Goal: Task Accomplishment & Management: Manage account settings

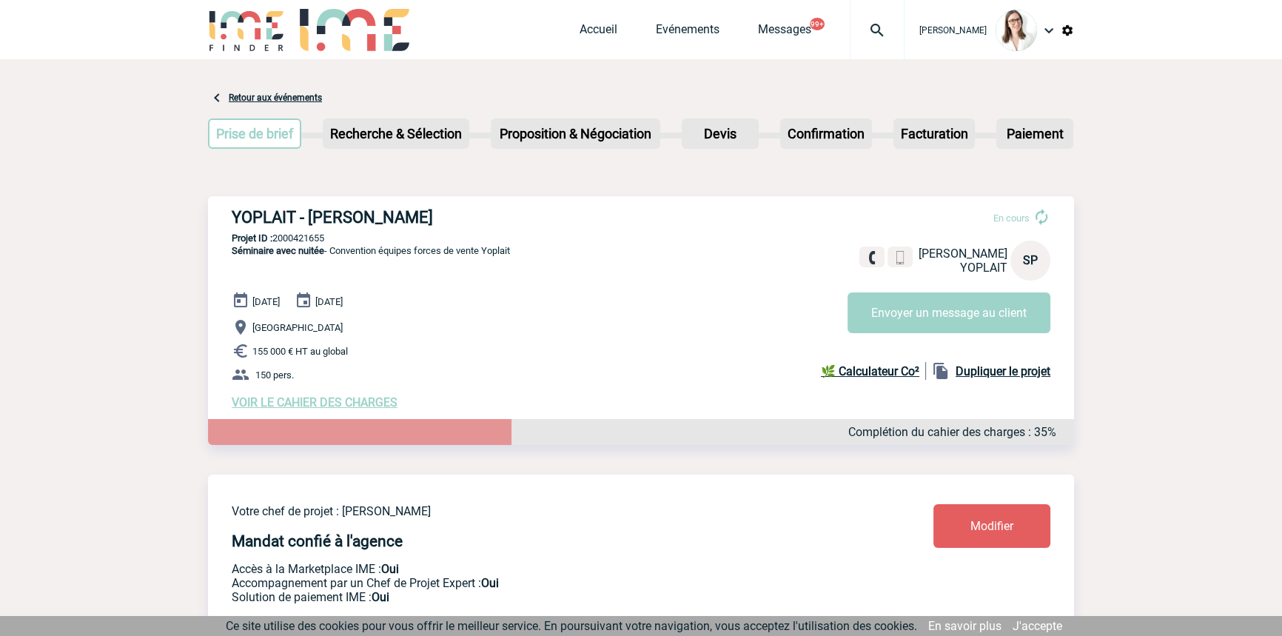
click at [853, 24] on img at bounding box center [876, 30] width 53 height 18
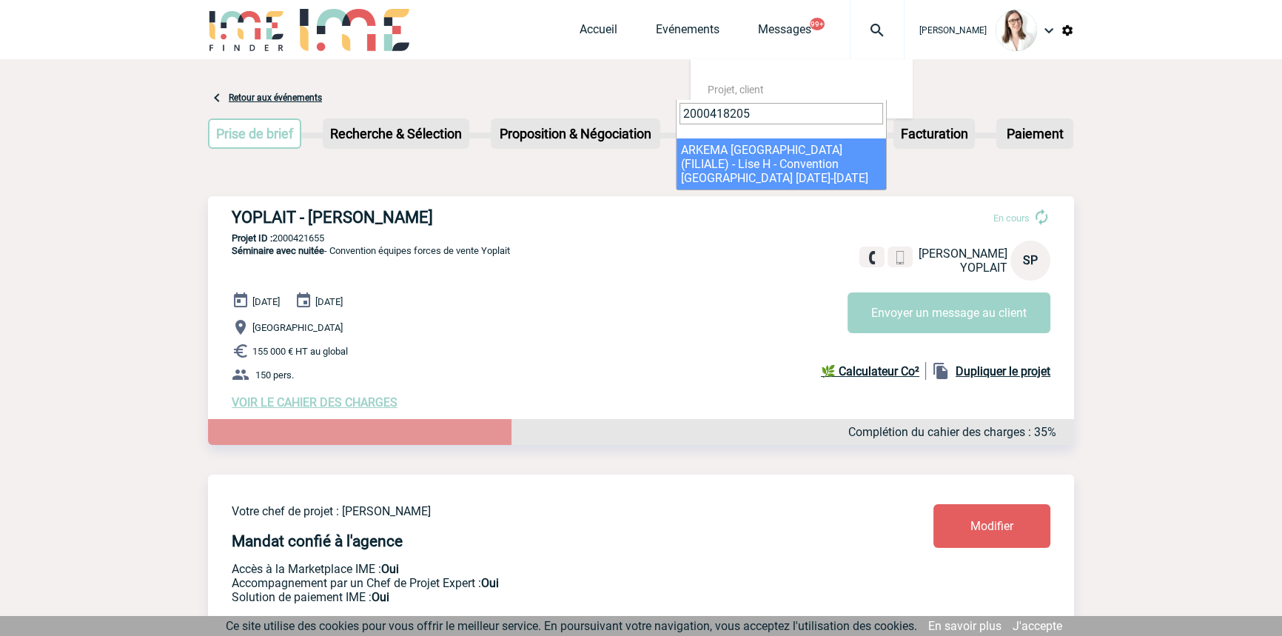
type input "2000418205"
drag, startPoint x: 742, startPoint y: 155, endPoint x: 37, endPoint y: 111, distance: 706.0
select select "17706"
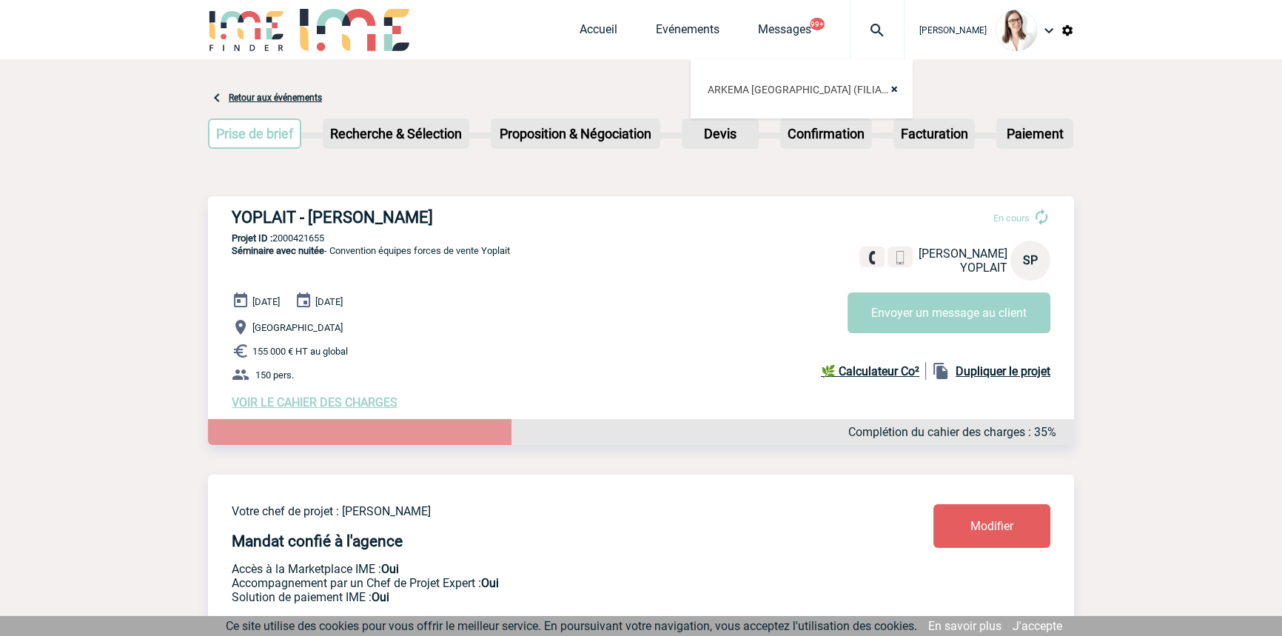
scroll to position [628, 0]
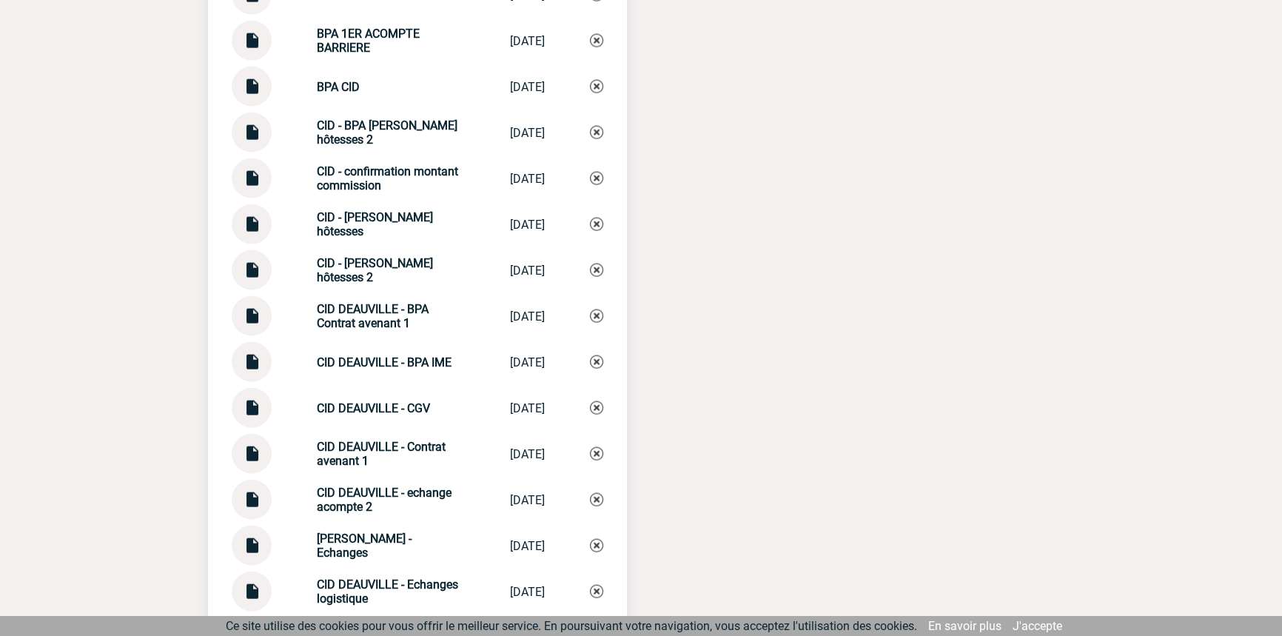
scroll to position [4261, 0]
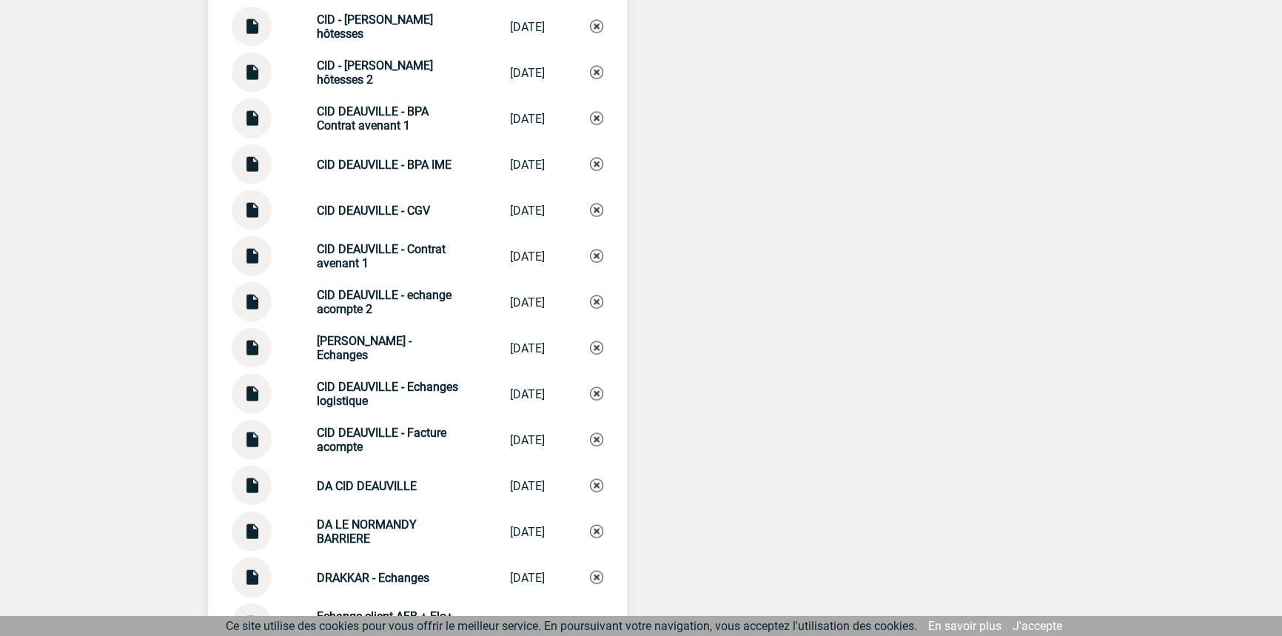
click at [384, 343] on strong "[PERSON_NAME] - Echanges" at bounding box center [364, 348] width 95 height 28
click at [384, 342] on strong "[PERSON_NAME] - Echanges" at bounding box center [364, 348] width 95 height 28
copy div "CID DEAUVILLE - Echanges CID DEAUVILLE -..."
click at [600, 341] on img at bounding box center [596, 347] width 13 height 13
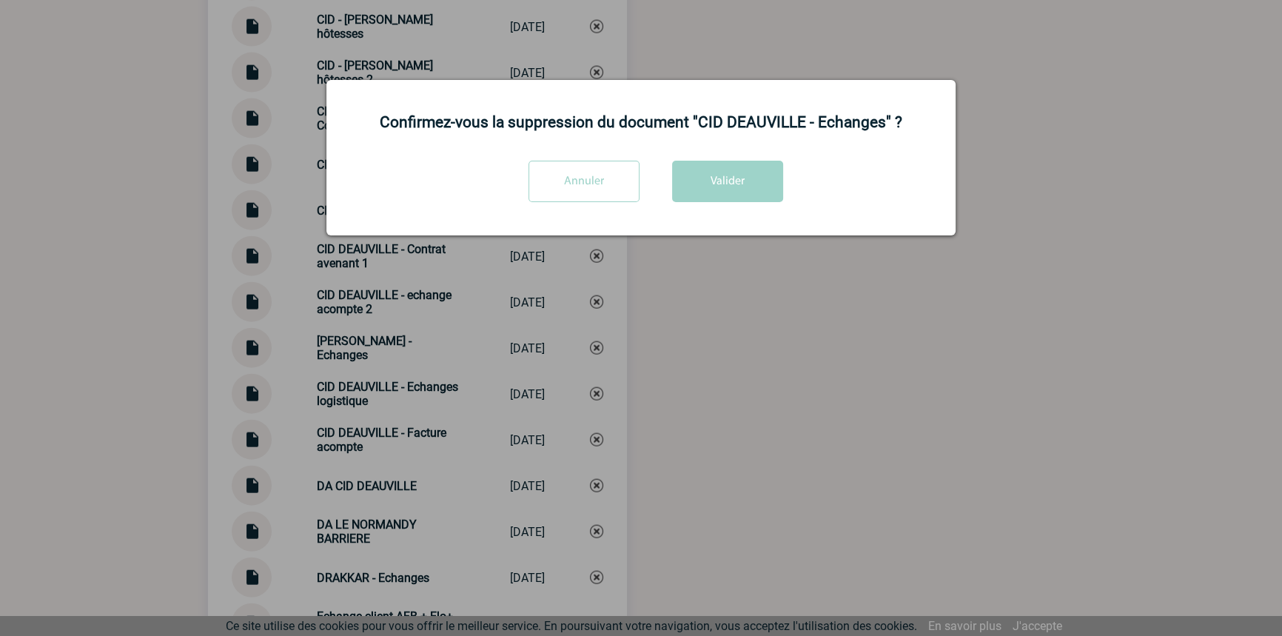
click at [717, 207] on div "Annuler Valider" at bounding box center [641, 187] width 592 height 53
click at [719, 201] on button "Valider" at bounding box center [727, 181] width 111 height 41
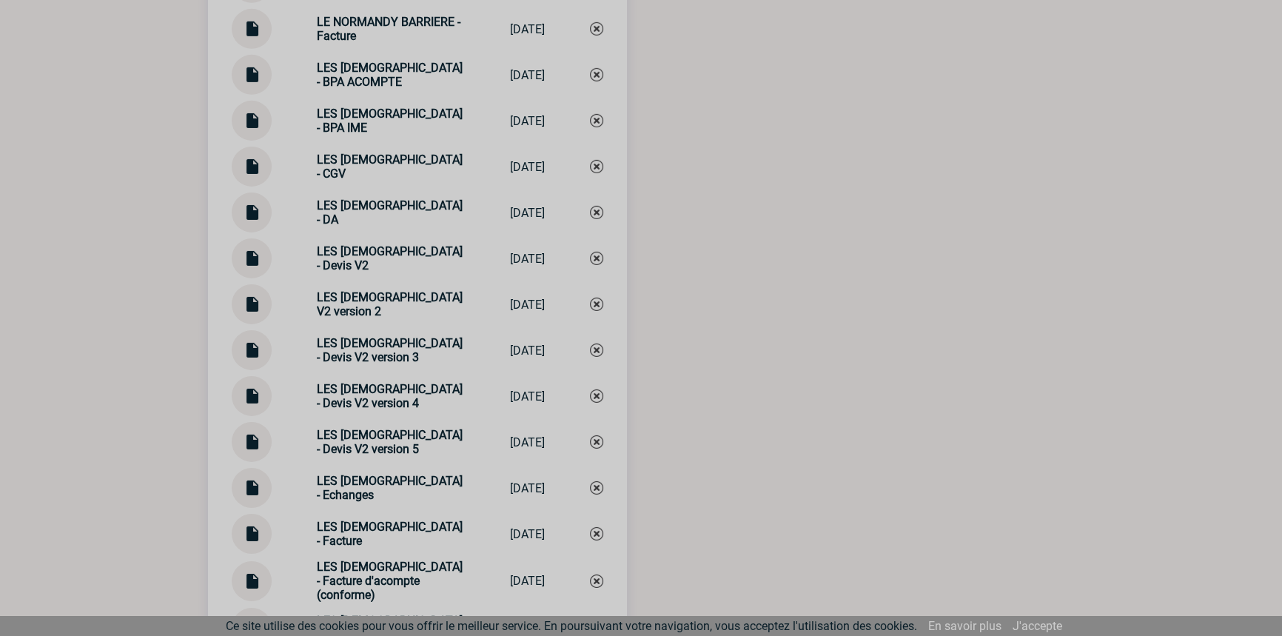
scroll to position [6455, 0]
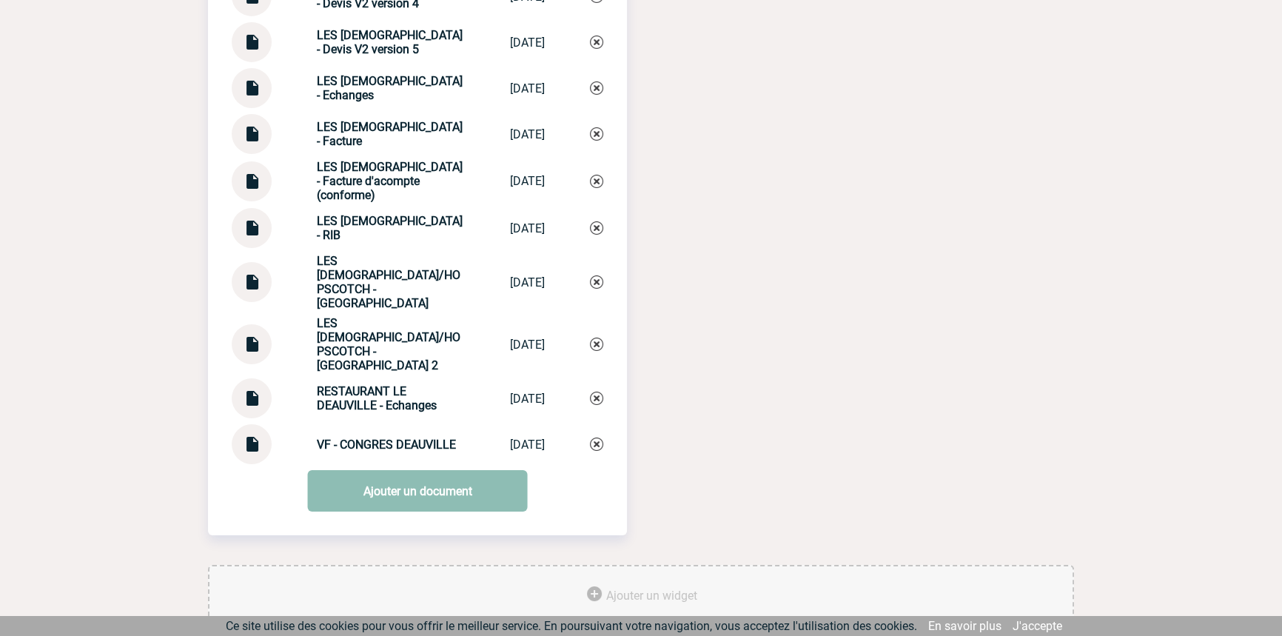
drag, startPoint x: 446, startPoint y: 452, endPoint x: 450, endPoint y: 459, distance: 8.3
click at [448, 470] on link "Ajouter un document" at bounding box center [418, 490] width 220 height 41
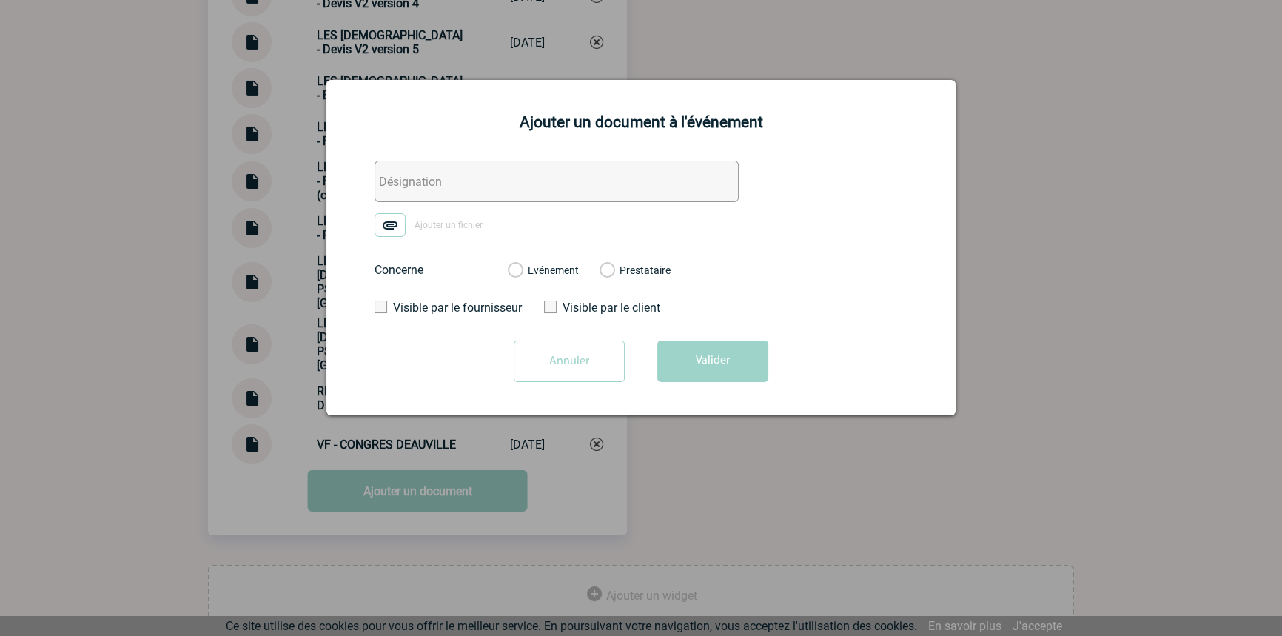
drag, startPoint x: 414, startPoint y: 183, endPoint x: 405, endPoint y: 202, distance: 21.5
click at [414, 183] on input "text" at bounding box center [557, 181] width 364 height 41
paste input "[PERSON_NAME] - Echanges"
type input "[PERSON_NAME] - Echanges"
click at [392, 226] on img at bounding box center [390, 225] width 31 height 24
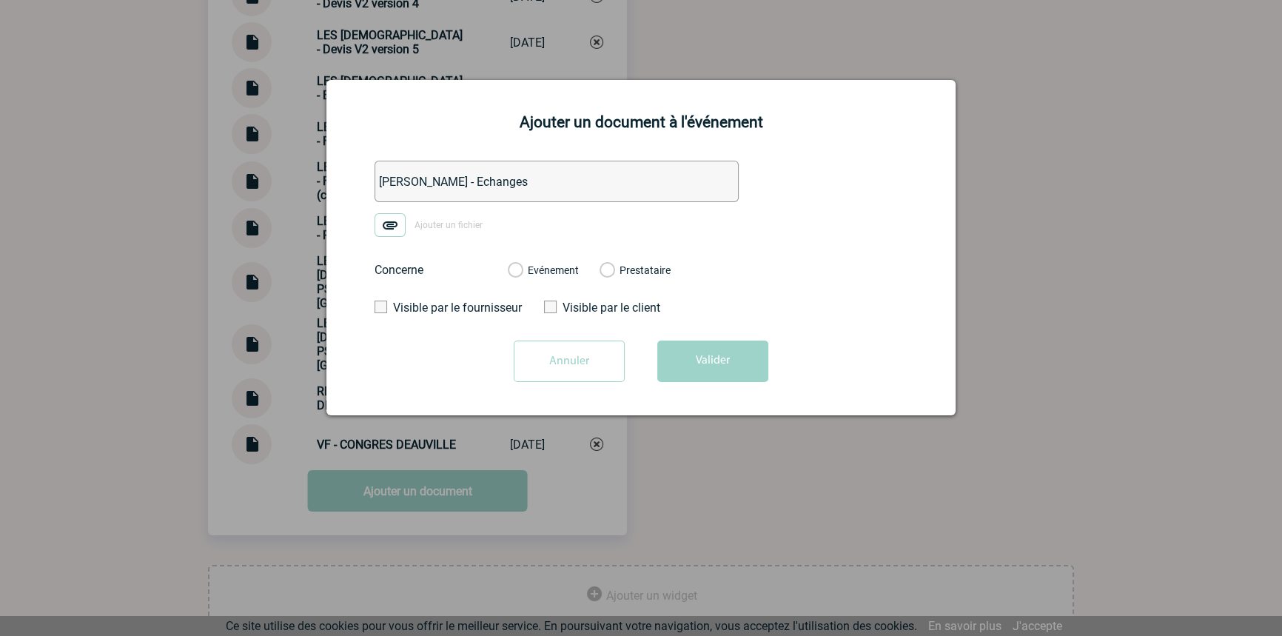
click at [0, 0] on input "Ajouter un fichier" at bounding box center [0, 0] width 0 height 0
click at [522, 266] on label "Evénement" at bounding box center [515, 270] width 14 height 13
click at [0, 0] on input "Evénement" at bounding box center [0, 0] width 0 height 0
click at [725, 363] on button "Valider" at bounding box center [712, 360] width 111 height 41
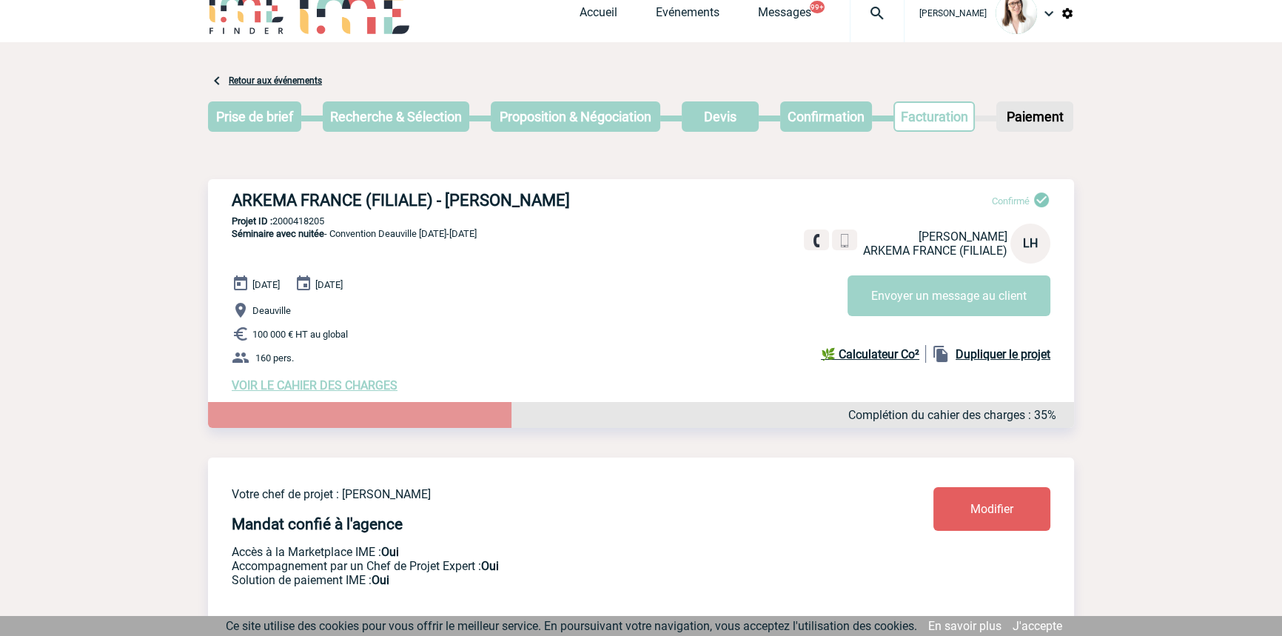
scroll to position [0, 0]
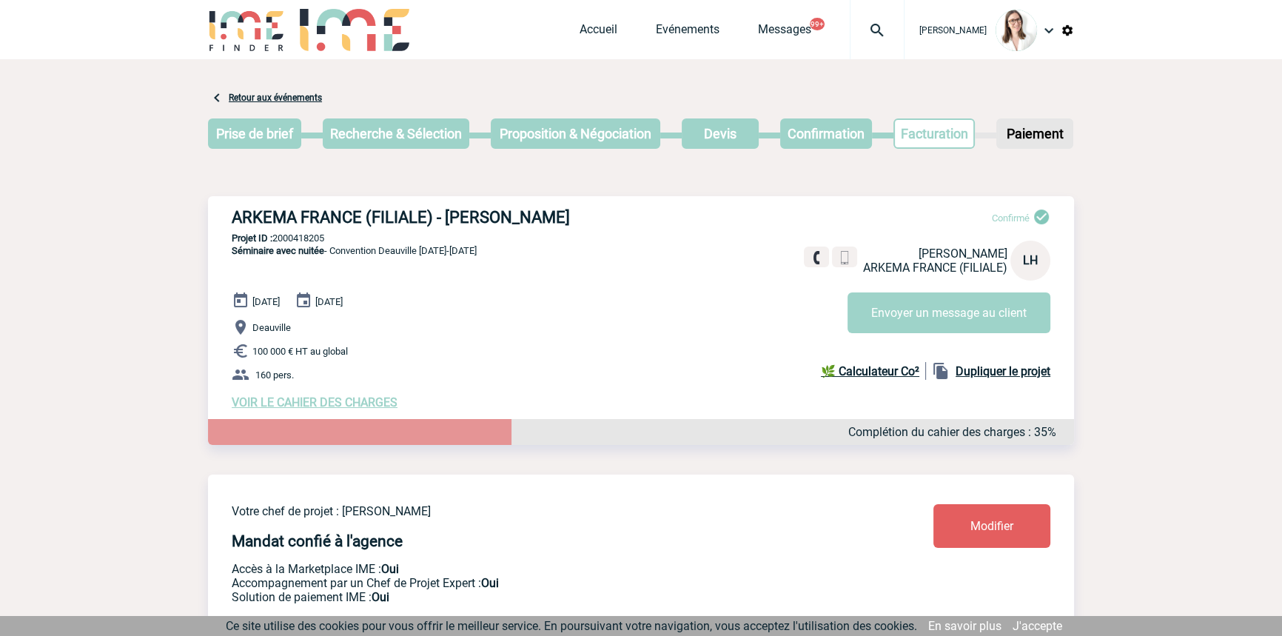
click at [850, 30] on img at bounding box center [876, 30] width 53 height 18
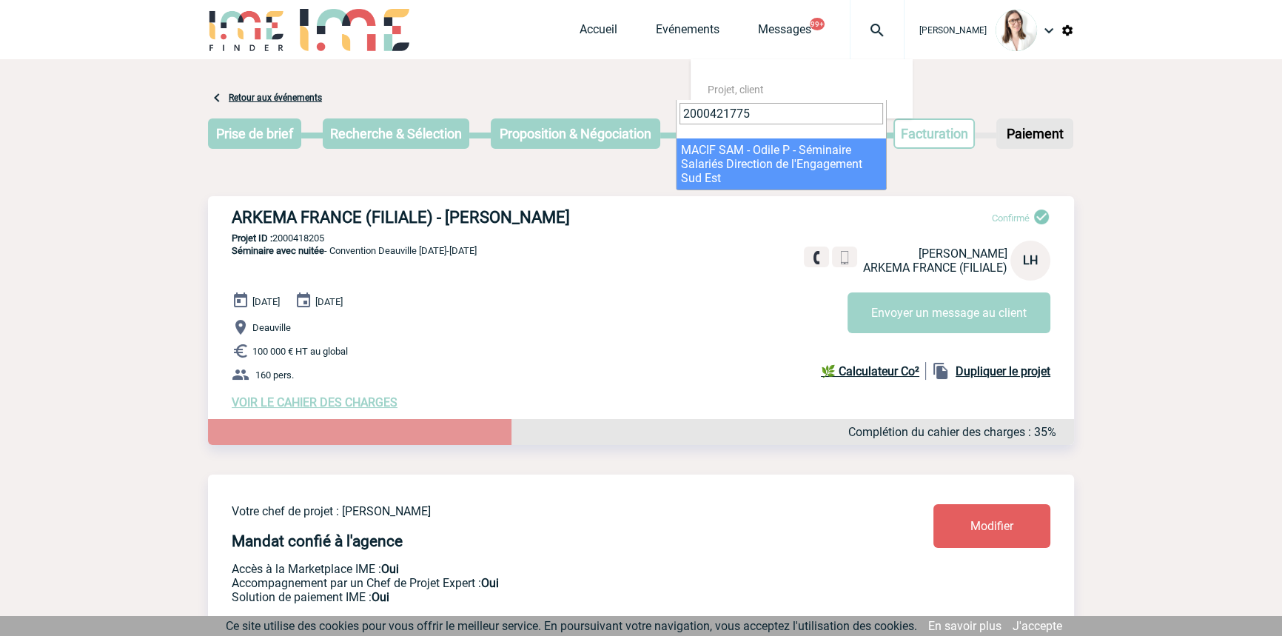
type input "2000421775"
select select "21276"
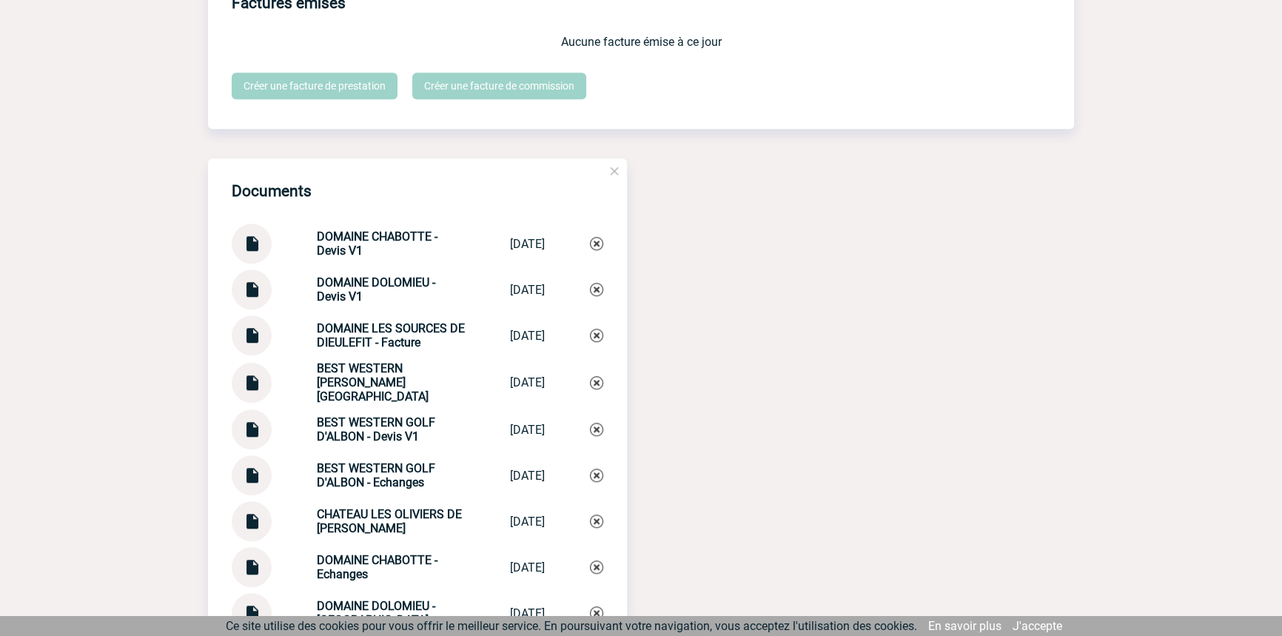
scroll to position [1410, 0]
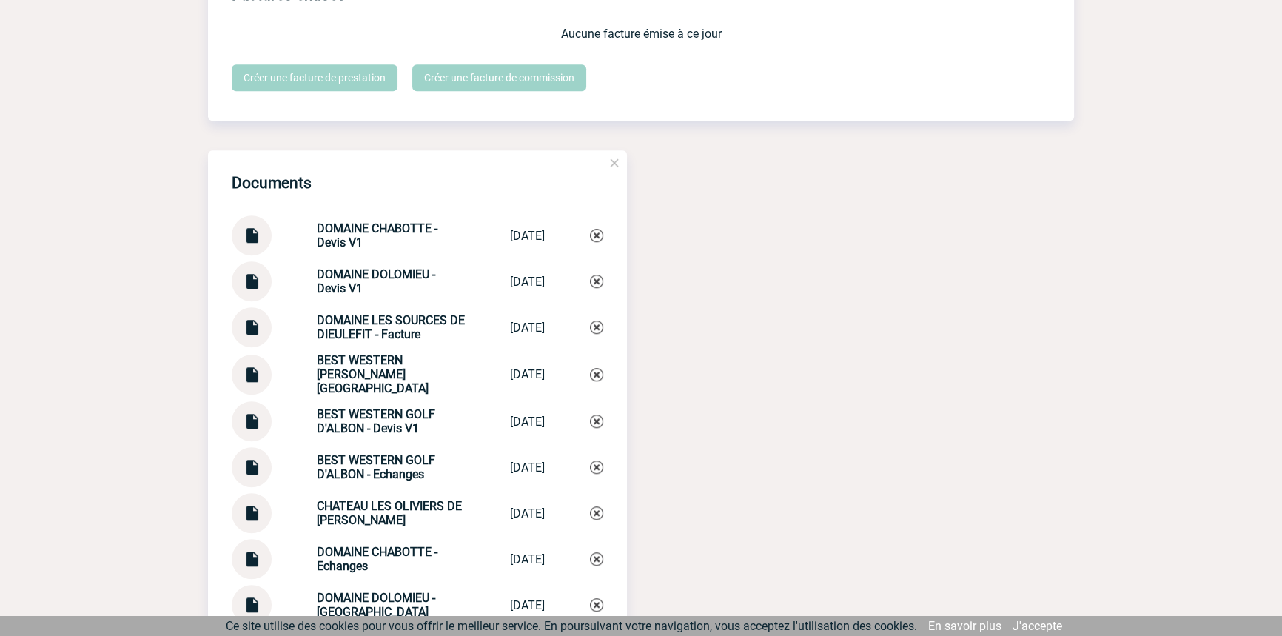
click at [387, 338] on strong "DOMAINE LES SOURCES DE DIEULEFIT - Facture" at bounding box center [391, 327] width 148 height 28
click at [387, 337] on strong "DOMAINE LES SOURCES DE DIEULEFIT - Facture" at bounding box center [391, 327] width 148 height 28
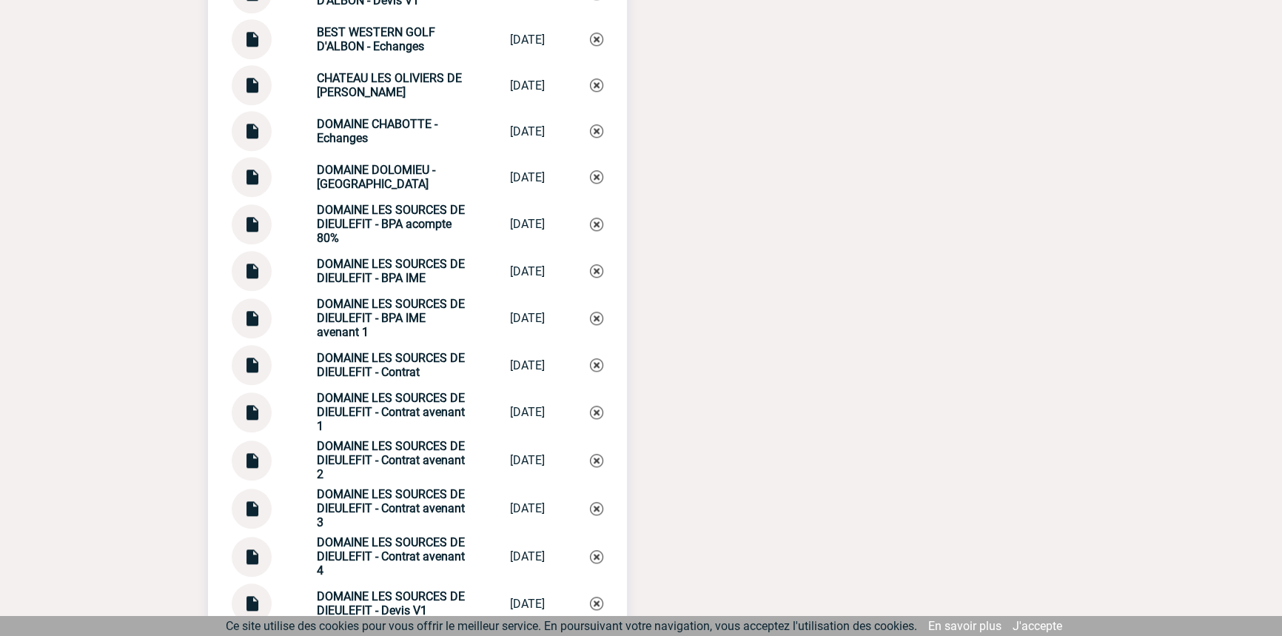
scroll to position [1858, 0]
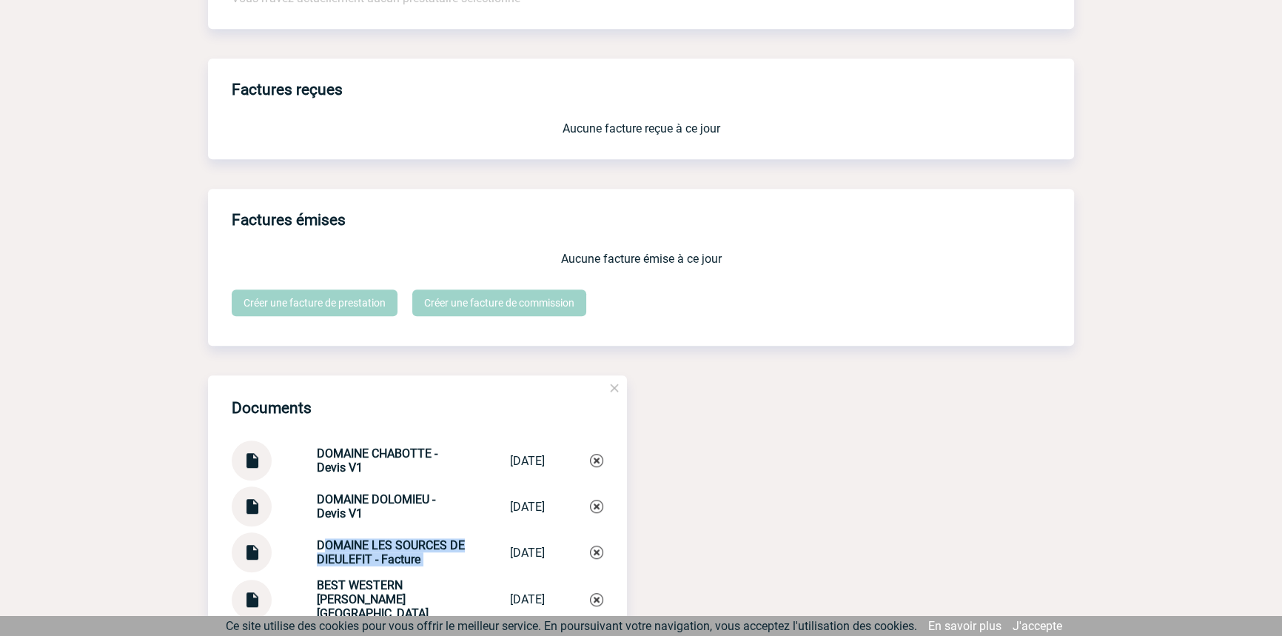
copy div "DOMAINE LES SOURCES DE DIEULEFIT - Facture DOMAINE LES SO..."
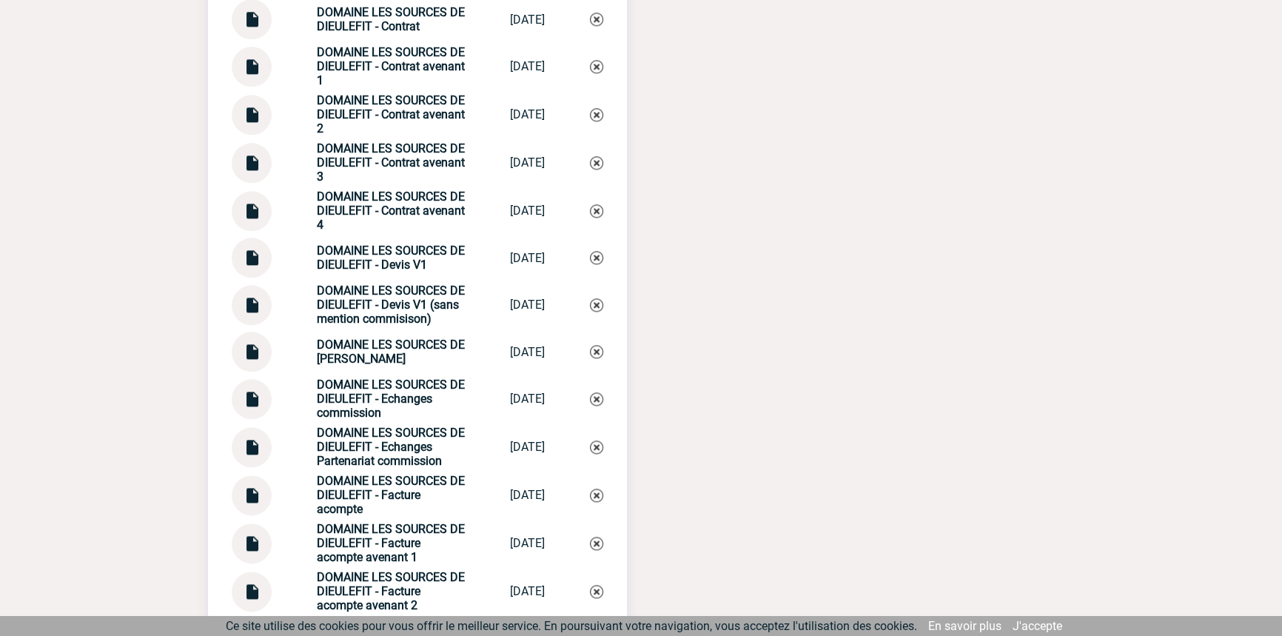
scroll to position [2980, 0]
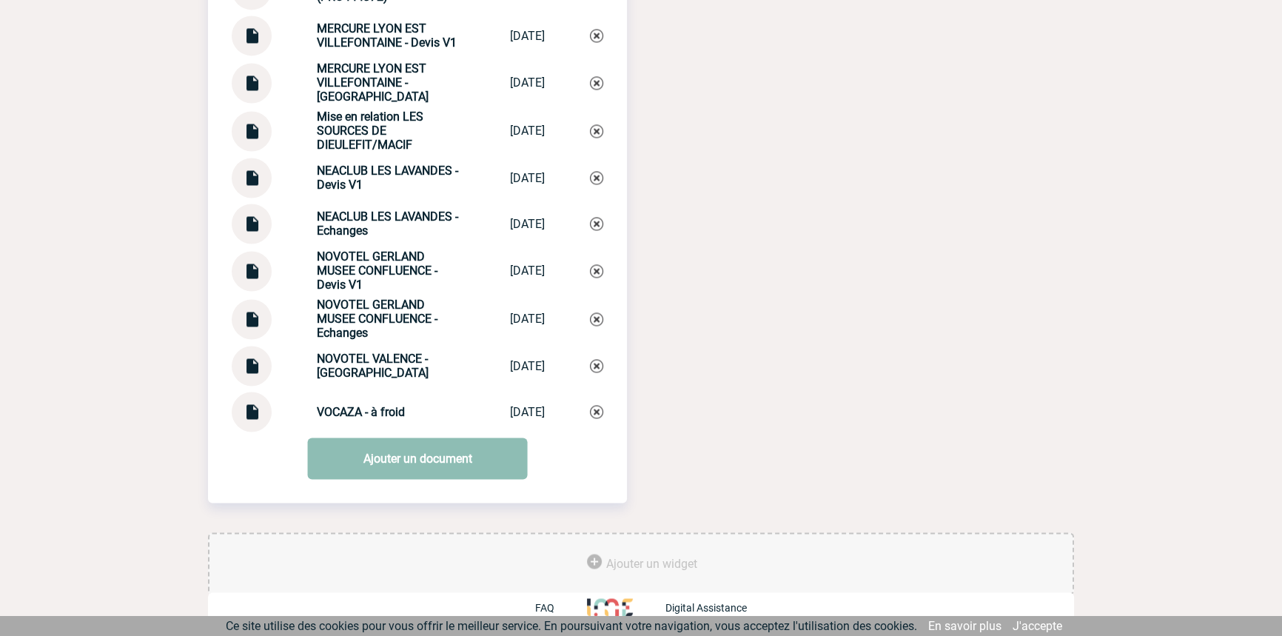
click at [441, 459] on link "Ajouter un document" at bounding box center [418, 457] width 220 height 41
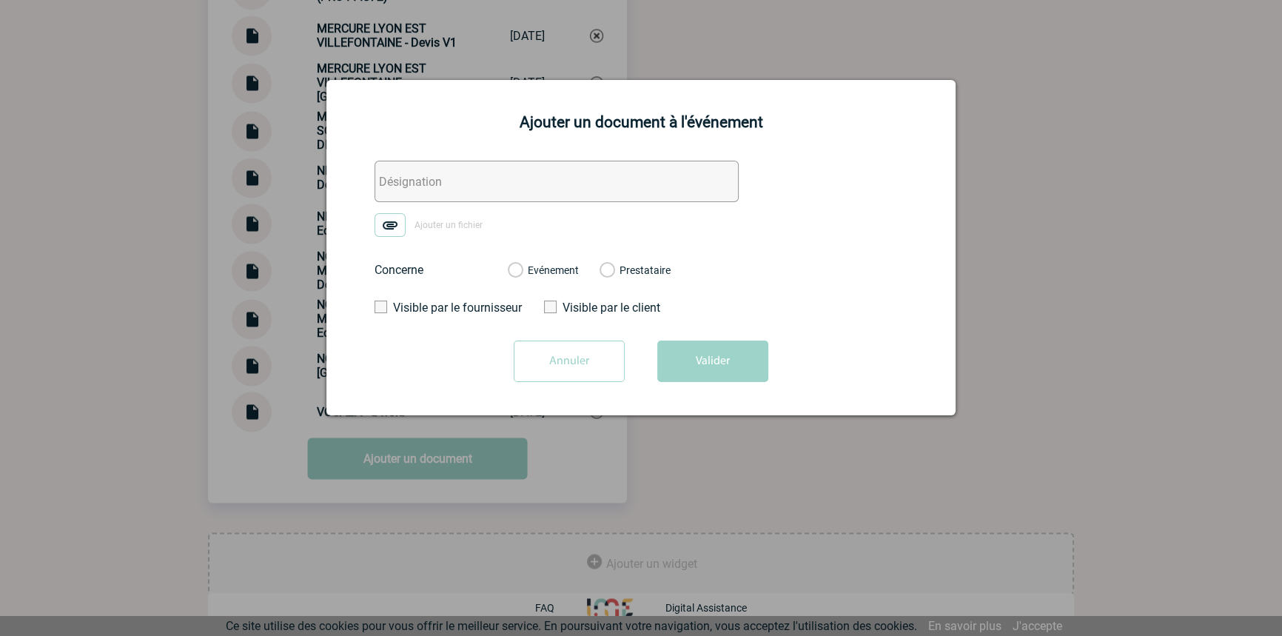
click at [450, 191] on input "text" at bounding box center [557, 181] width 364 height 41
paste input "DOMAINE LES SOURCES DE DIEULEFIT - Facture"
click at [591, 184] on input "DOMAINE LES SOURCES DE DIEULEFIT - Facture" at bounding box center [557, 181] width 364 height 41
type input "DOMAINE LES SOURCES DE DIEULEFIT - Echanges factu"
click at [400, 218] on img at bounding box center [390, 225] width 31 height 24
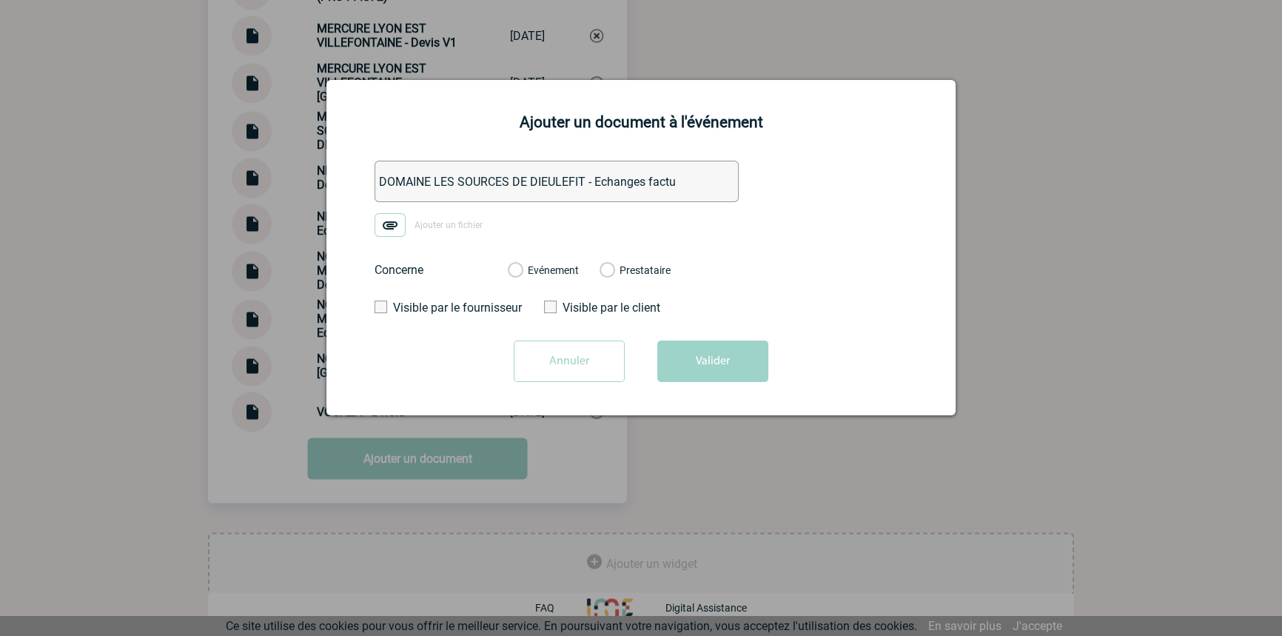
click at [0, 0] on input "Ajouter un fichier" at bounding box center [0, 0] width 0 height 0
click at [522, 271] on label "Evénement" at bounding box center [515, 270] width 14 height 13
click at [0, 0] on input "Evénement" at bounding box center [0, 0] width 0 height 0
click at [715, 360] on button "Valider" at bounding box center [712, 360] width 111 height 41
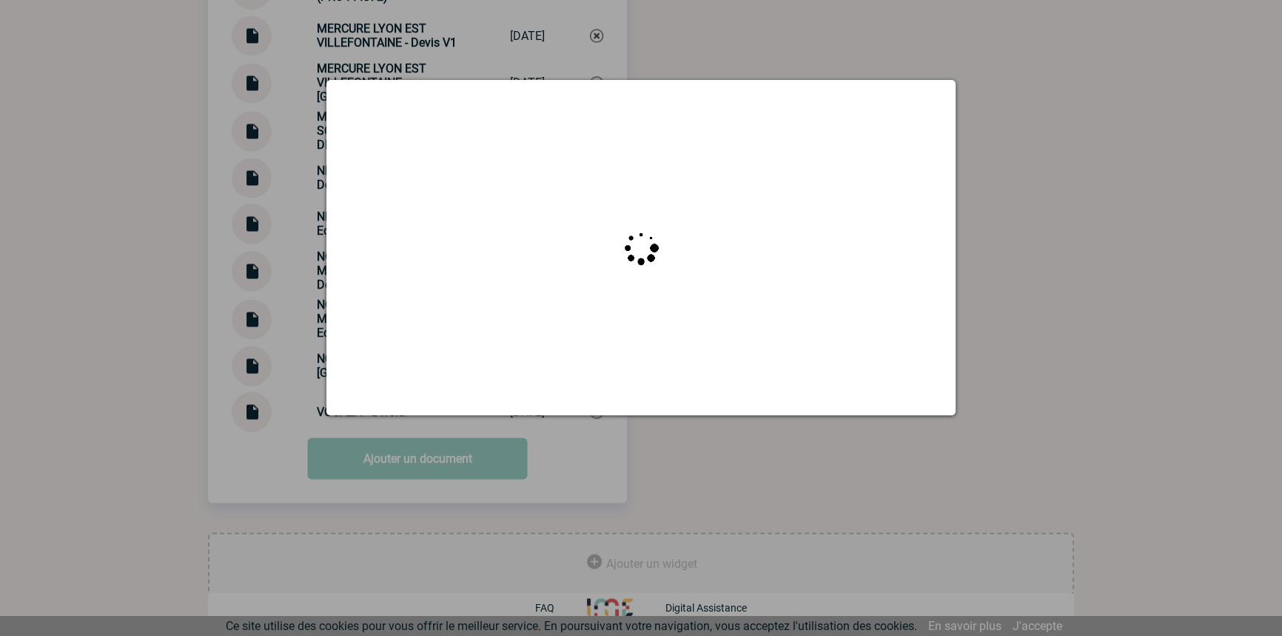
click at [193, 61] on div at bounding box center [641, 318] width 1282 height 636
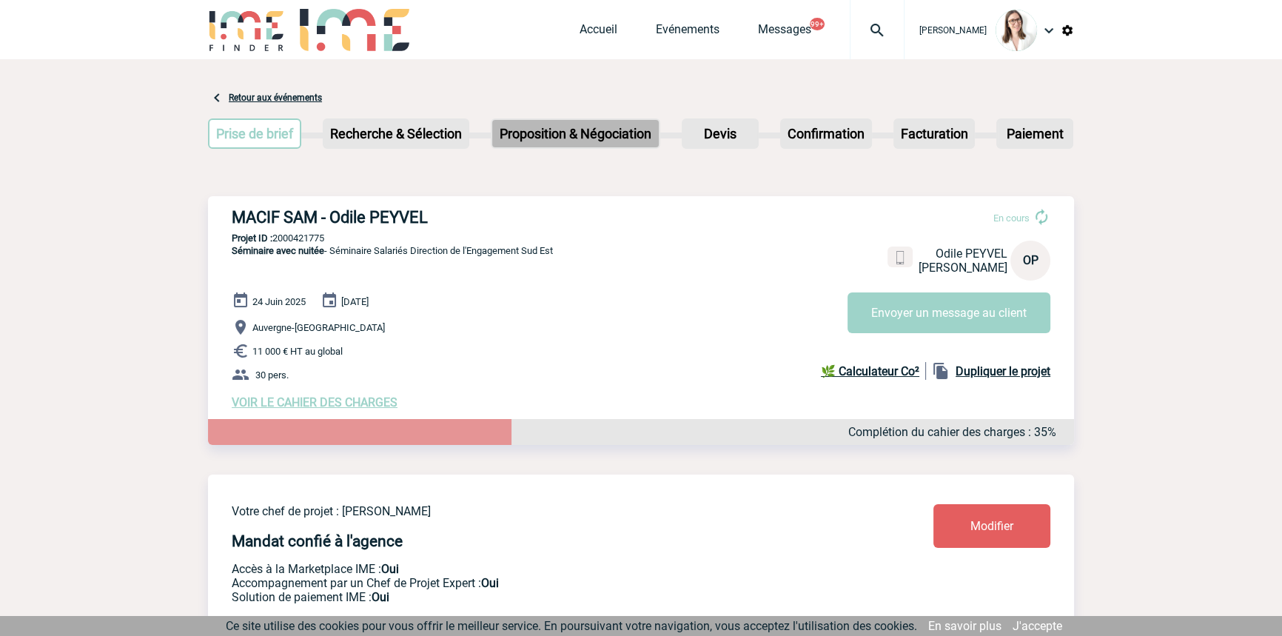
scroll to position [0, 0]
click at [850, 33] on img at bounding box center [876, 30] width 53 height 18
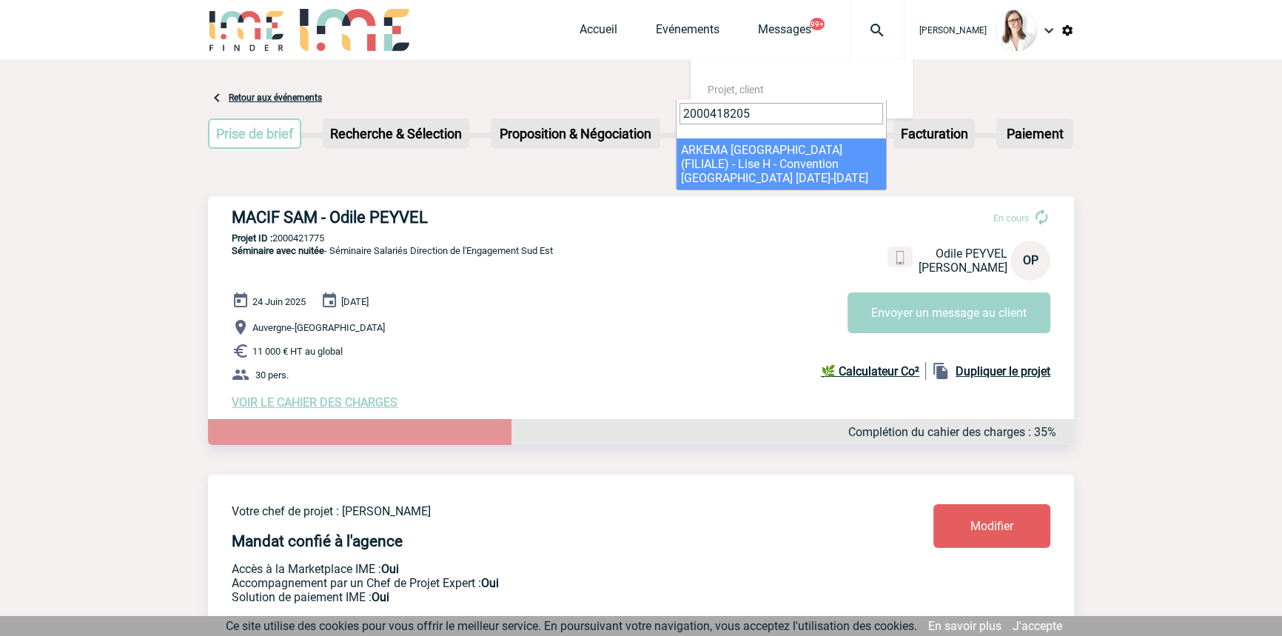
type input "2000418205"
select select "17706"
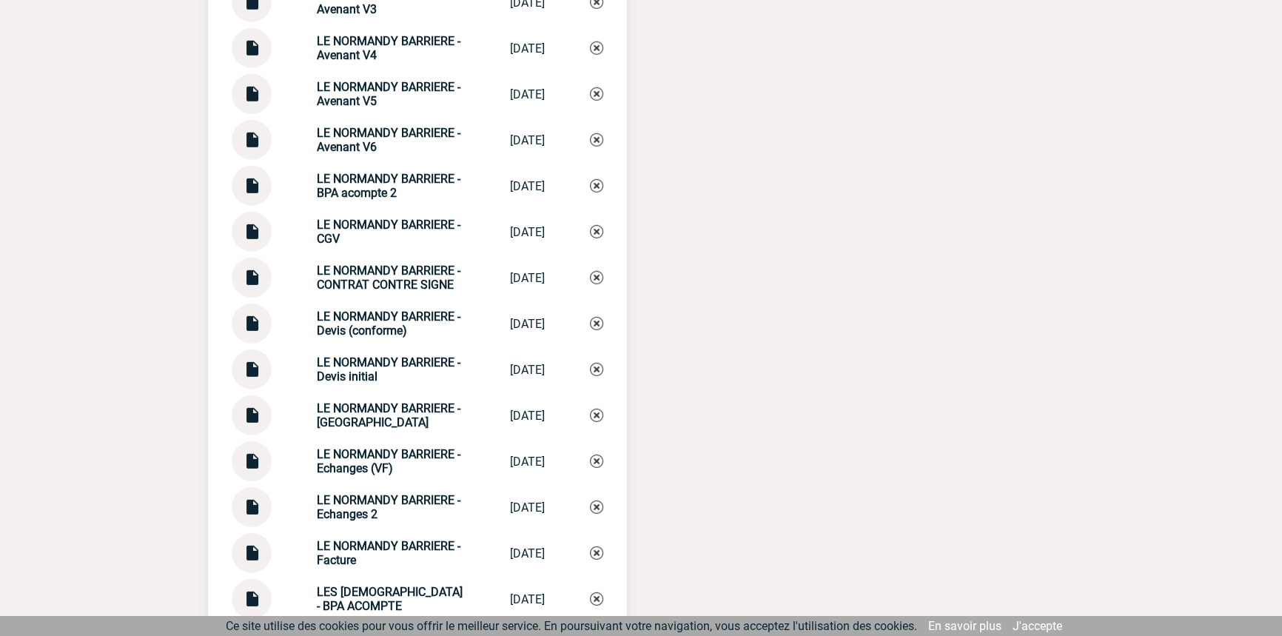
scroll to position [5604, 0]
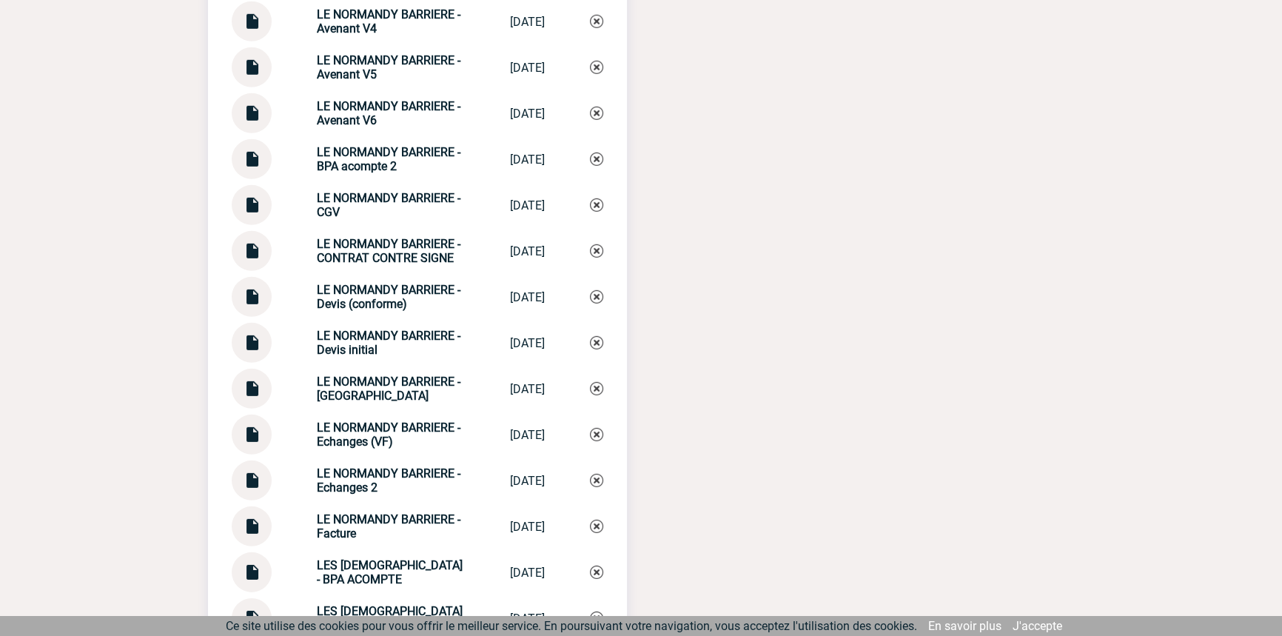
click at [255, 474] on img at bounding box center [251, 474] width 19 height 29
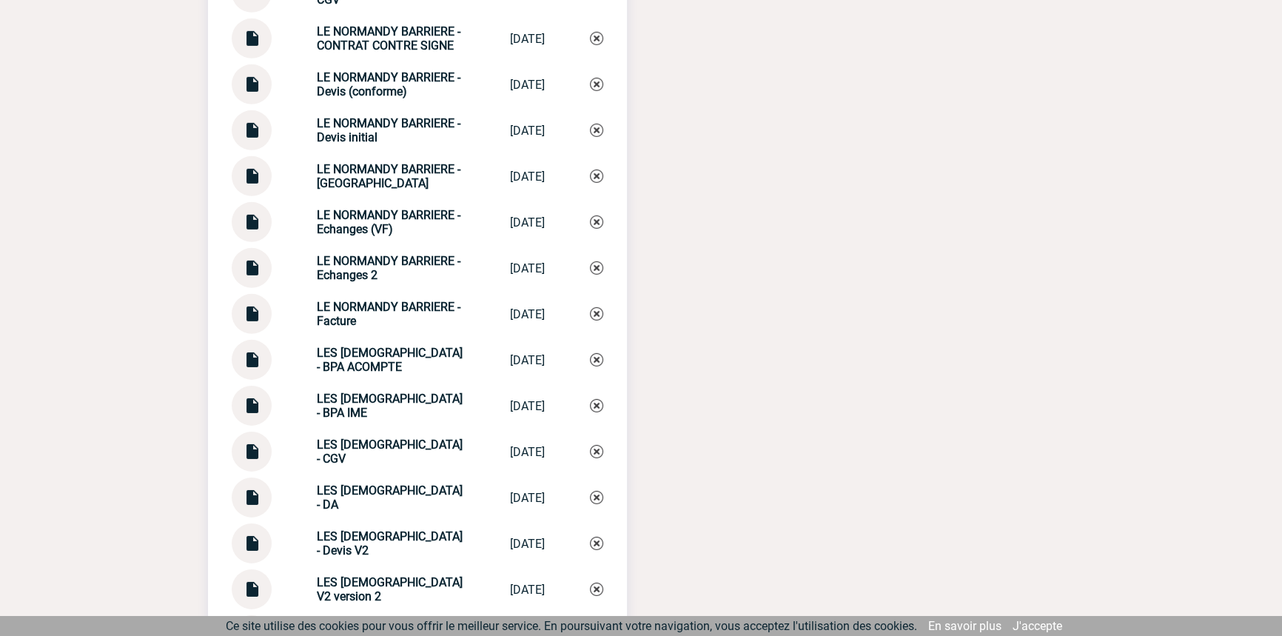
scroll to position [5828, 0]
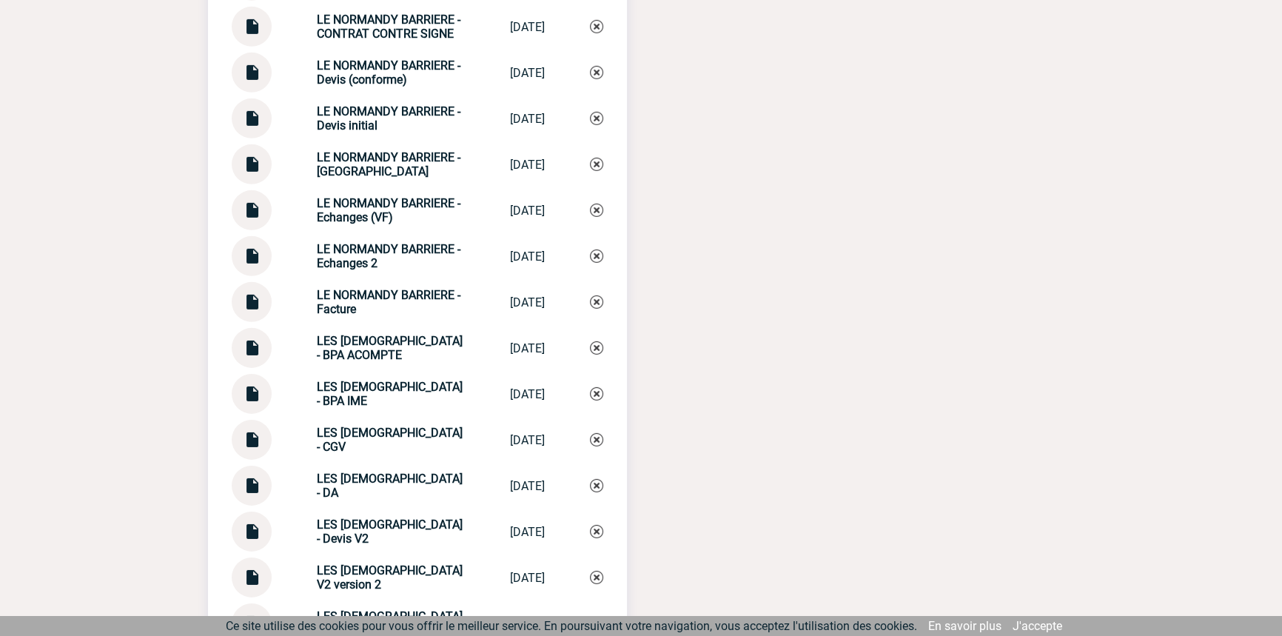
click at [261, 157] on img at bounding box center [251, 158] width 19 height 29
click at [384, 150] on strong "LE NORMANDY BARRIERE - [GEOGRAPHIC_DATA]" at bounding box center [389, 164] width 144 height 28
copy div "LE NORMANDY BARRIERE - Echanges LE NORMANDY BAR..."
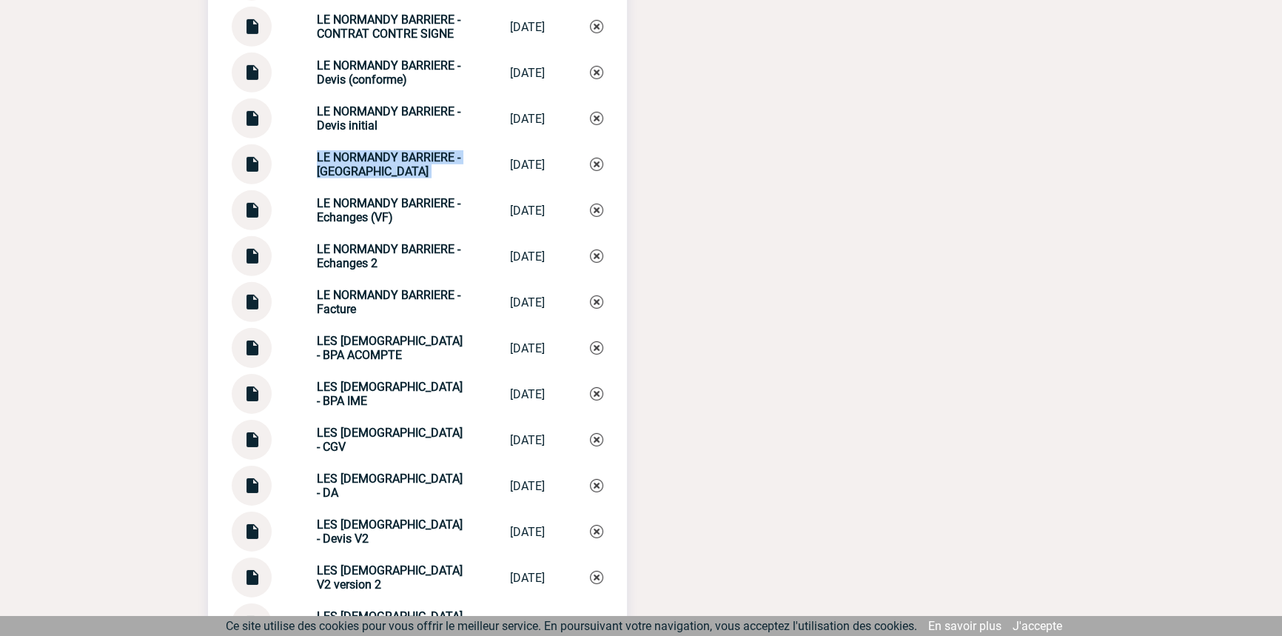
click at [600, 158] on img at bounding box center [596, 164] width 13 height 13
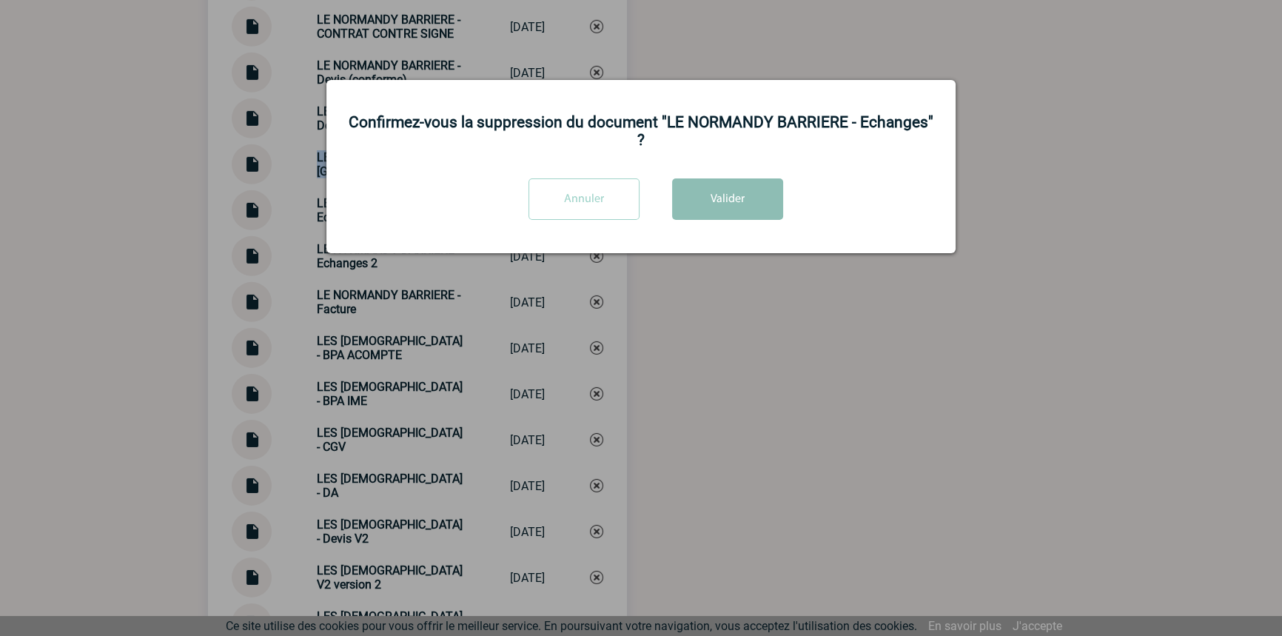
click at [738, 192] on button "Valider" at bounding box center [727, 198] width 111 height 41
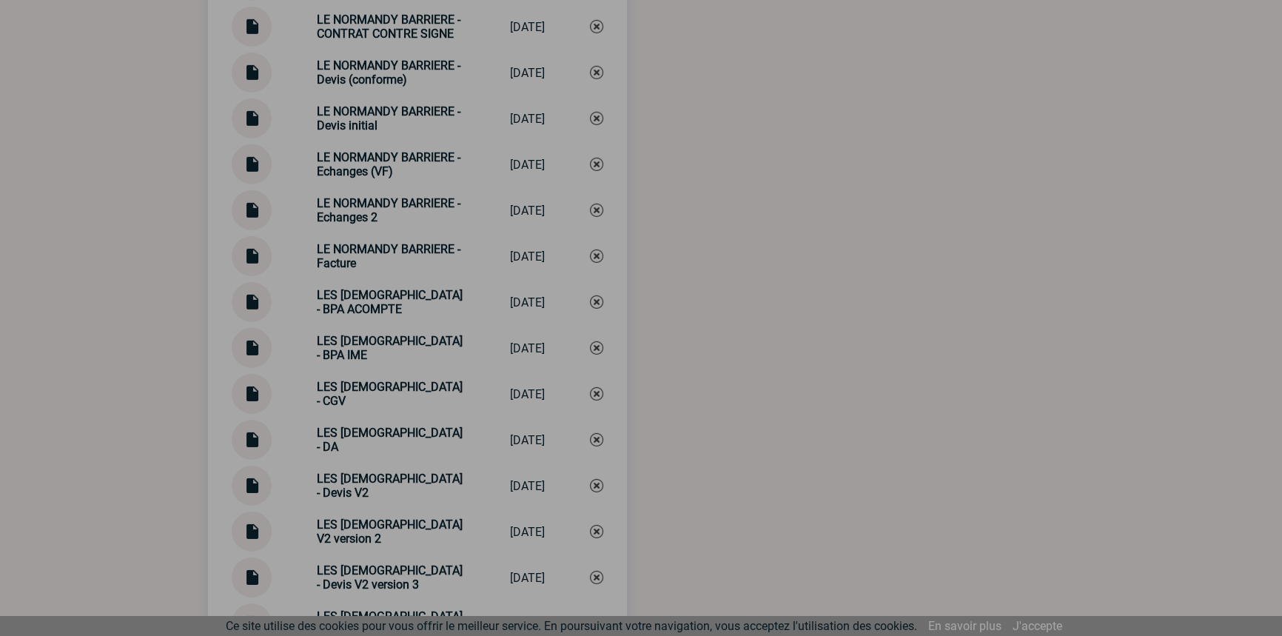
scroll to position [6455, 0]
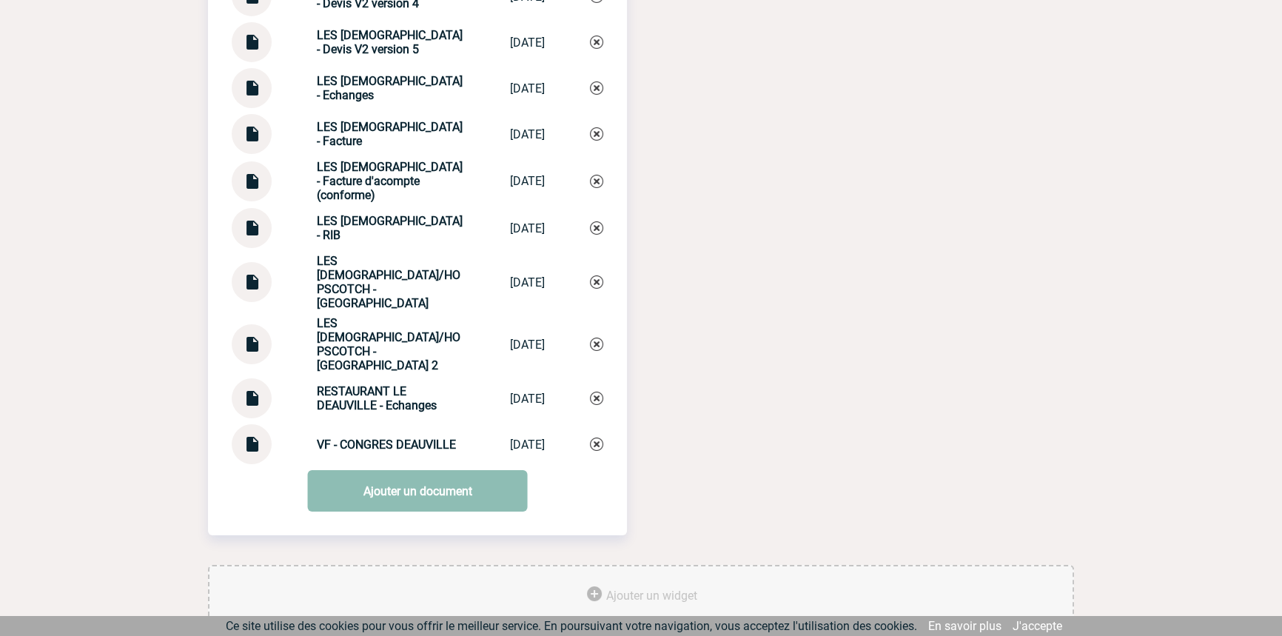
click at [449, 470] on link "Ajouter un document" at bounding box center [418, 490] width 220 height 41
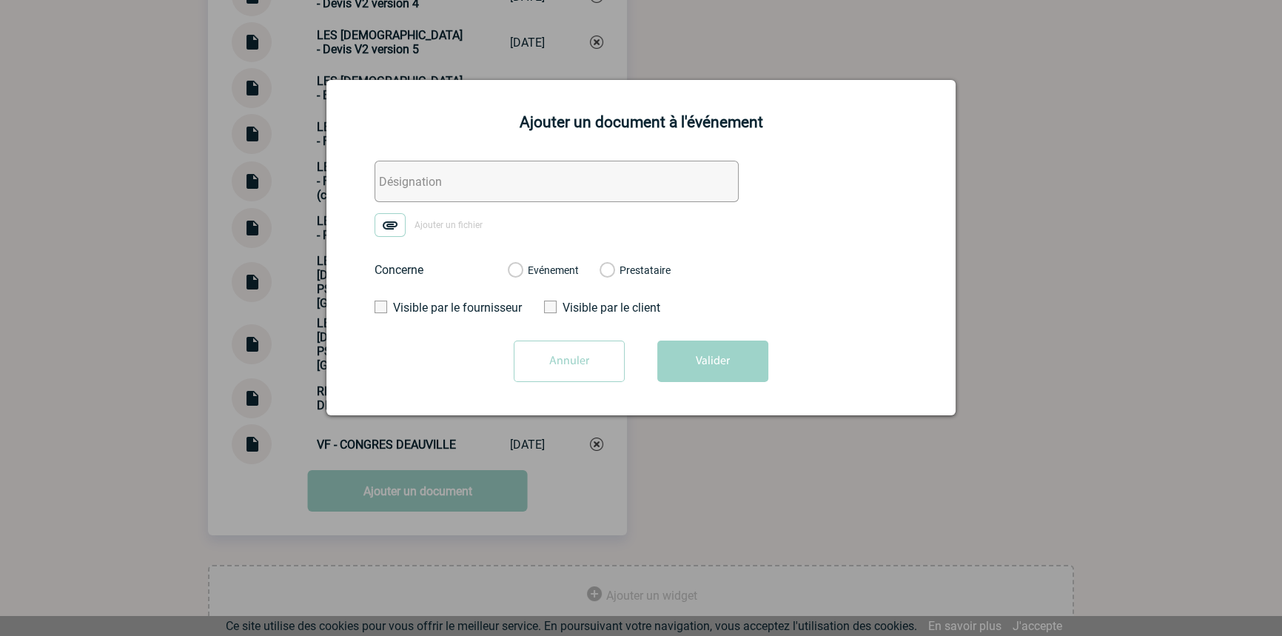
drag, startPoint x: 399, startPoint y: 179, endPoint x: 393, endPoint y: 206, distance: 27.3
click at [399, 178] on input "text" at bounding box center [557, 181] width 364 height 41
paste input "LE NORMANDY BARRIERE - [GEOGRAPHIC_DATA]"
type input "LE NORMANDY BARRIERE - [GEOGRAPHIC_DATA]"
click at [387, 229] on img at bounding box center [390, 225] width 31 height 24
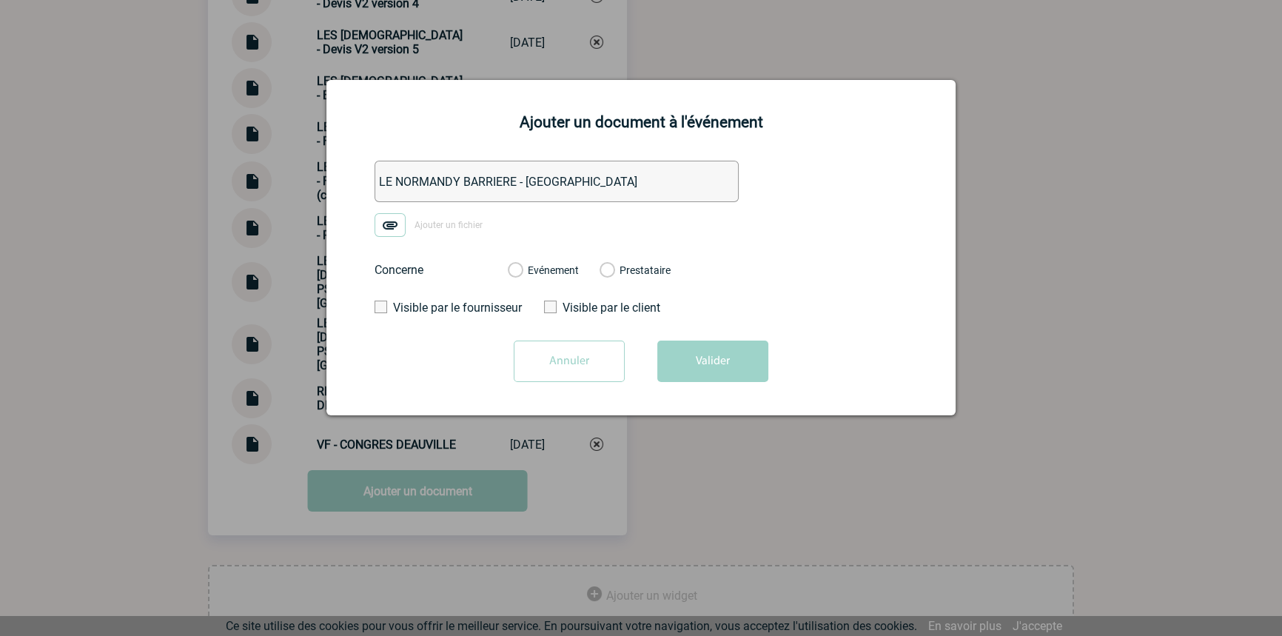
click at [0, 0] on input "Ajouter un fichier" at bounding box center [0, 0] width 0 height 0
click at [522, 274] on label "Evénement" at bounding box center [515, 270] width 14 height 13
click at [0, 0] on input "Evénement" at bounding box center [0, 0] width 0 height 0
click at [715, 357] on button "Valider" at bounding box center [712, 360] width 111 height 41
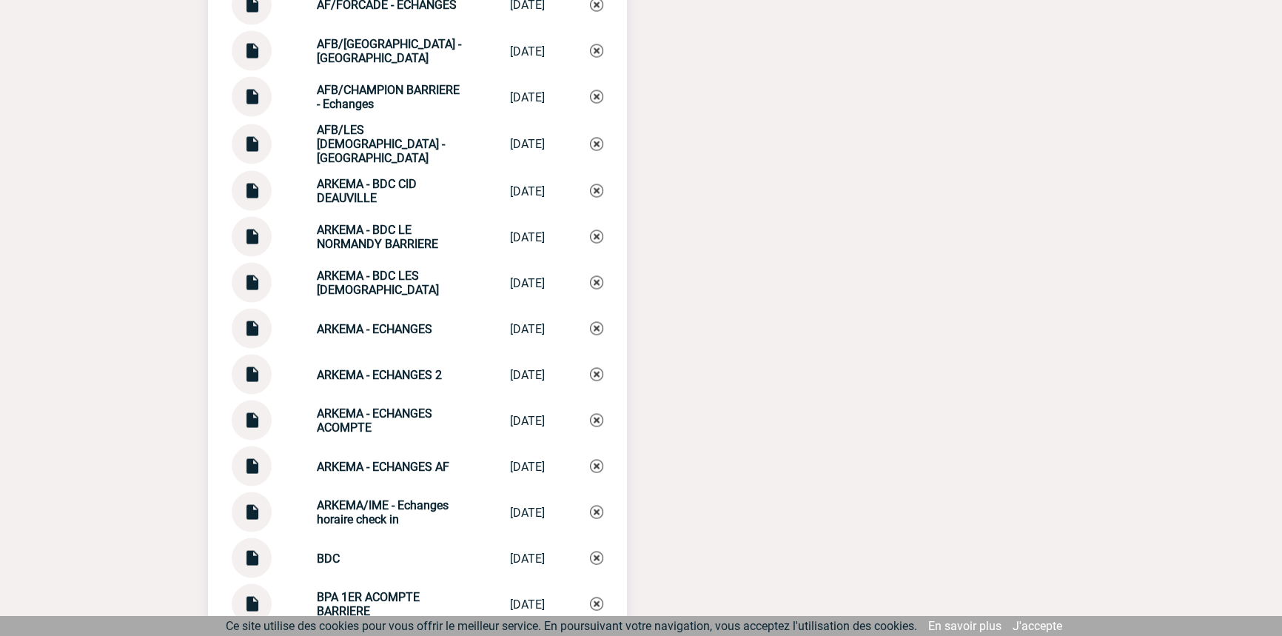
scroll to position [3539, 0]
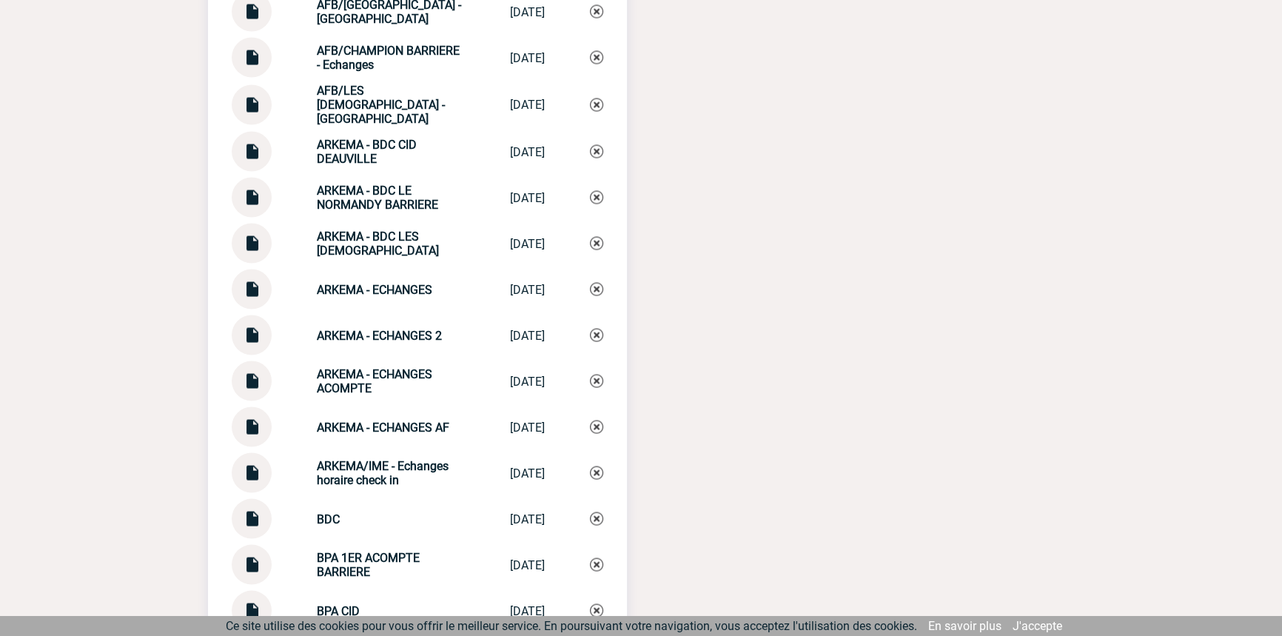
click at [408, 332] on strong "ARKEMA - ECHANGES 2" at bounding box center [379, 336] width 125 height 14
click at [408, 330] on strong "ARKEMA - ECHANGES 2" at bounding box center [379, 336] width 125 height 14
click at [409, 329] on strong "ARKEMA - ECHANGES 2" at bounding box center [379, 336] width 125 height 14
copy div "ARKEMA - ECHANGES 2 ARKEMA - ECHANG..."
click at [602, 330] on img at bounding box center [596, 335] width 13 height 13
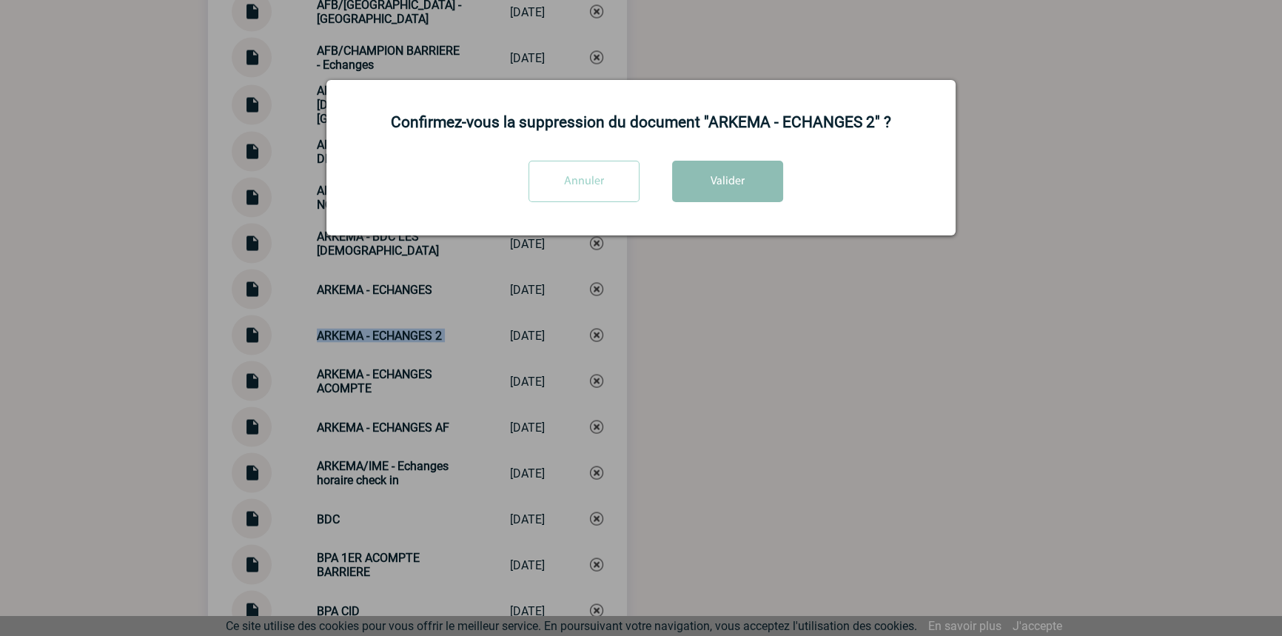
click at [724, 173] on button "Valider" at bounding box center [727, 181] width 111 height 41
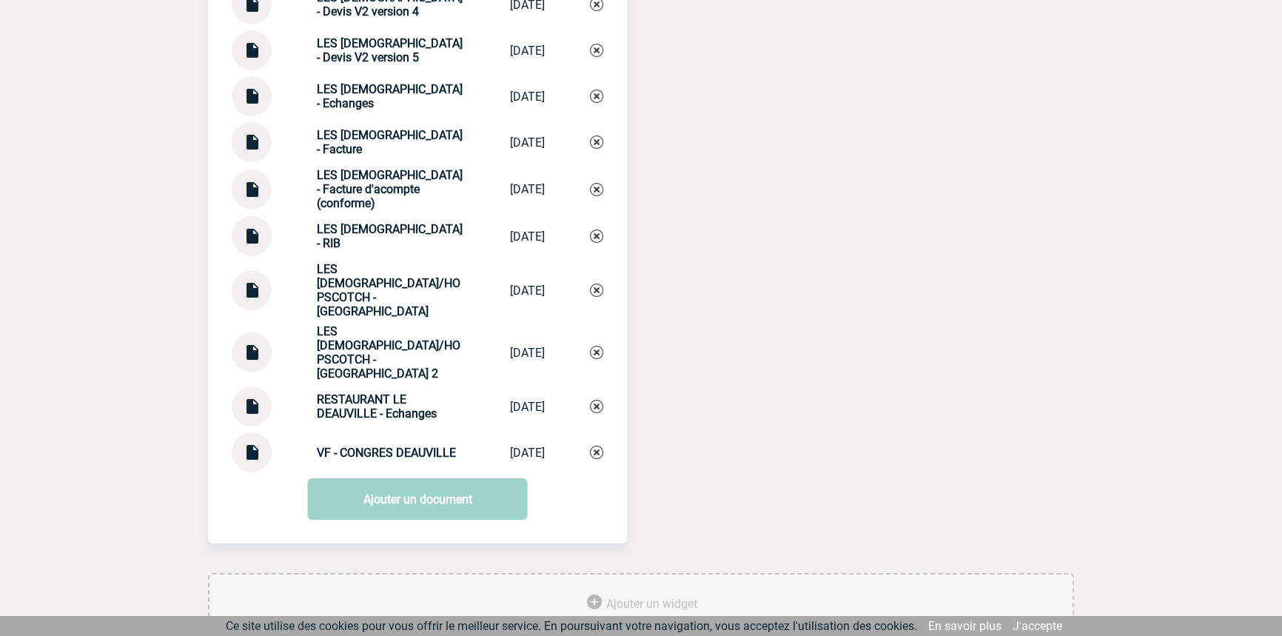
scroll to position [6455, 0]
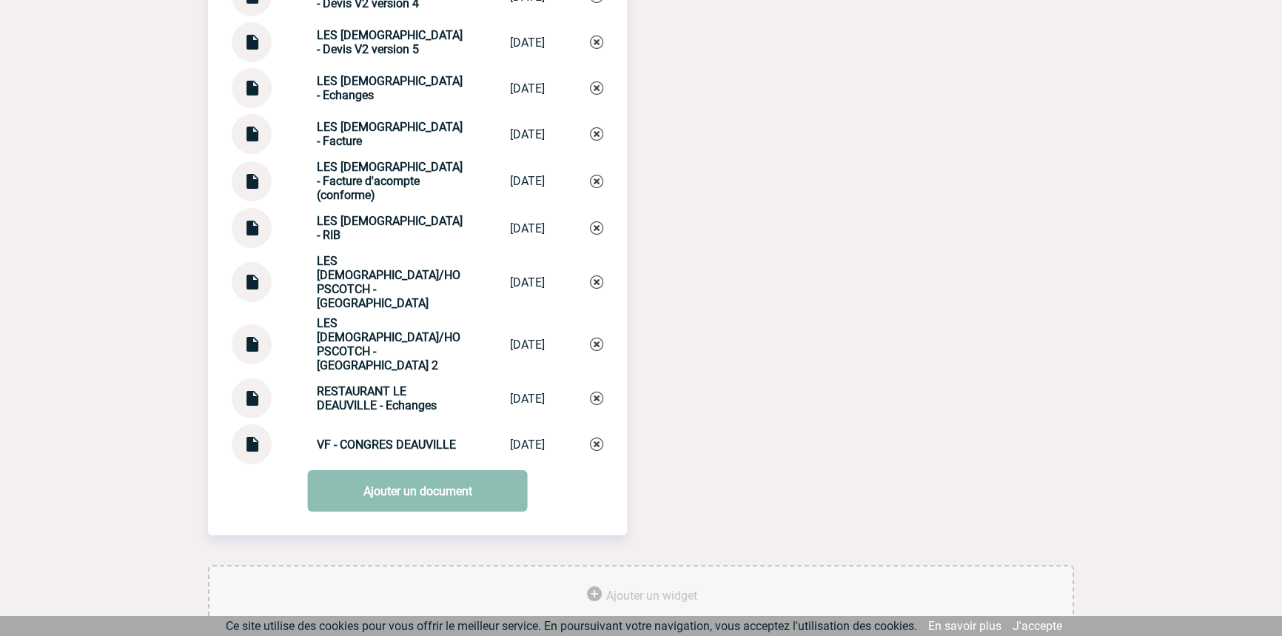
click at [400, 470] on link "Ajouter un document" at bounding box center [418, 490] width 220 height 41
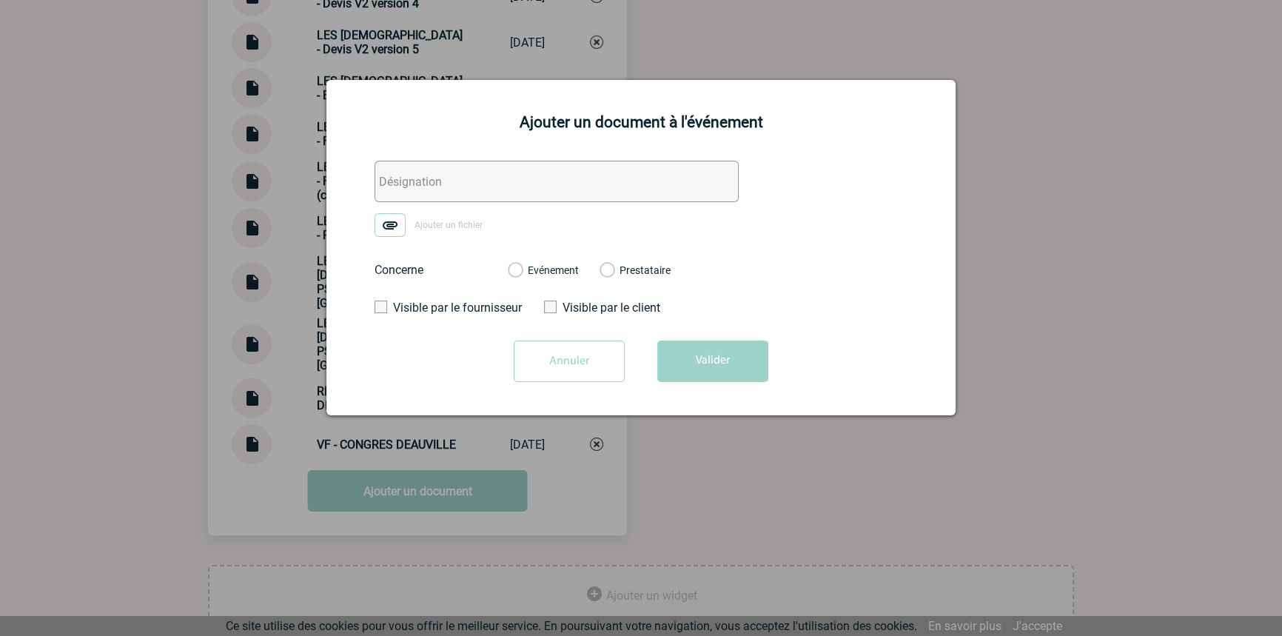
click at [397, 196] on input "text" at bounding box center [557, 181] width 364 height 41
paste input "ARKEMA - ECHANGES 2"
type input "ARKEMA - ECHANGES 2"
click at [393, 224] on img at bounding box center [390, 225] width 31 height 24
click at [0, 0] on input "Ajouter un fichier" at bounding box center [0, 0] width 0 height 0
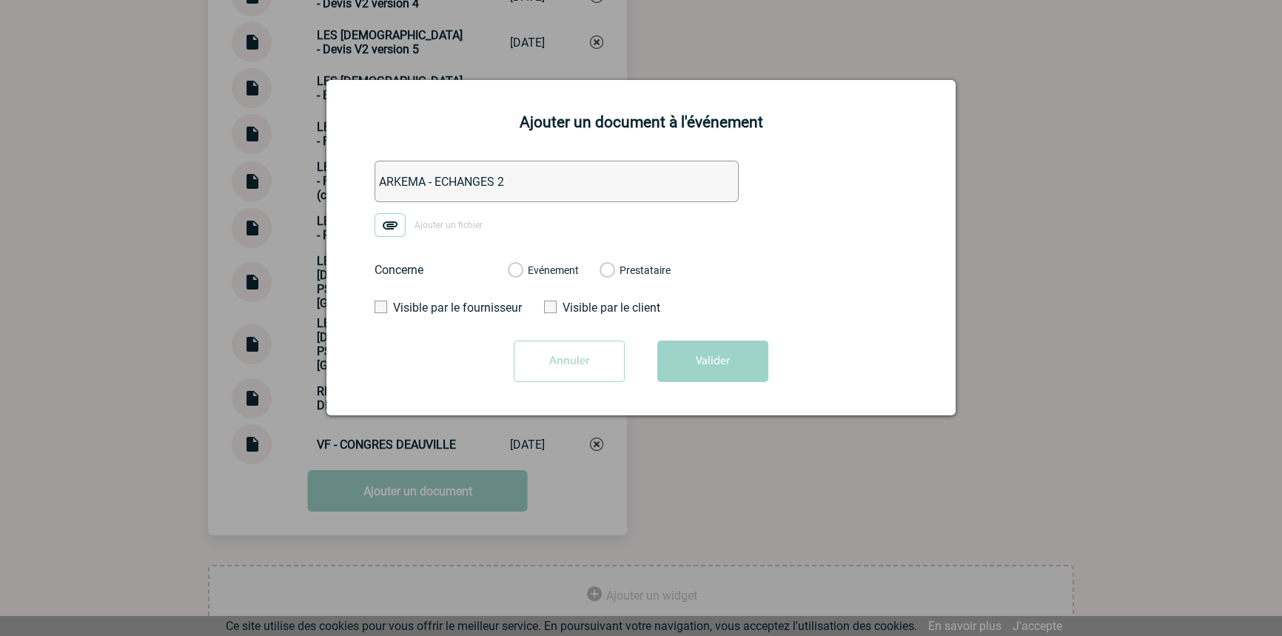
click at [522, 270] on label "Evénement" at bounding box center [515, 270] width 14 height 13
click at [0, 0] on input "Evénement" at bounding box center [0, 0] width 0 height 0
click at [674, 356] on button "Valider" at bounding box center [712, 360] width 111 height 41
